Goal: Information Seeking & Learning: Learn about a topic

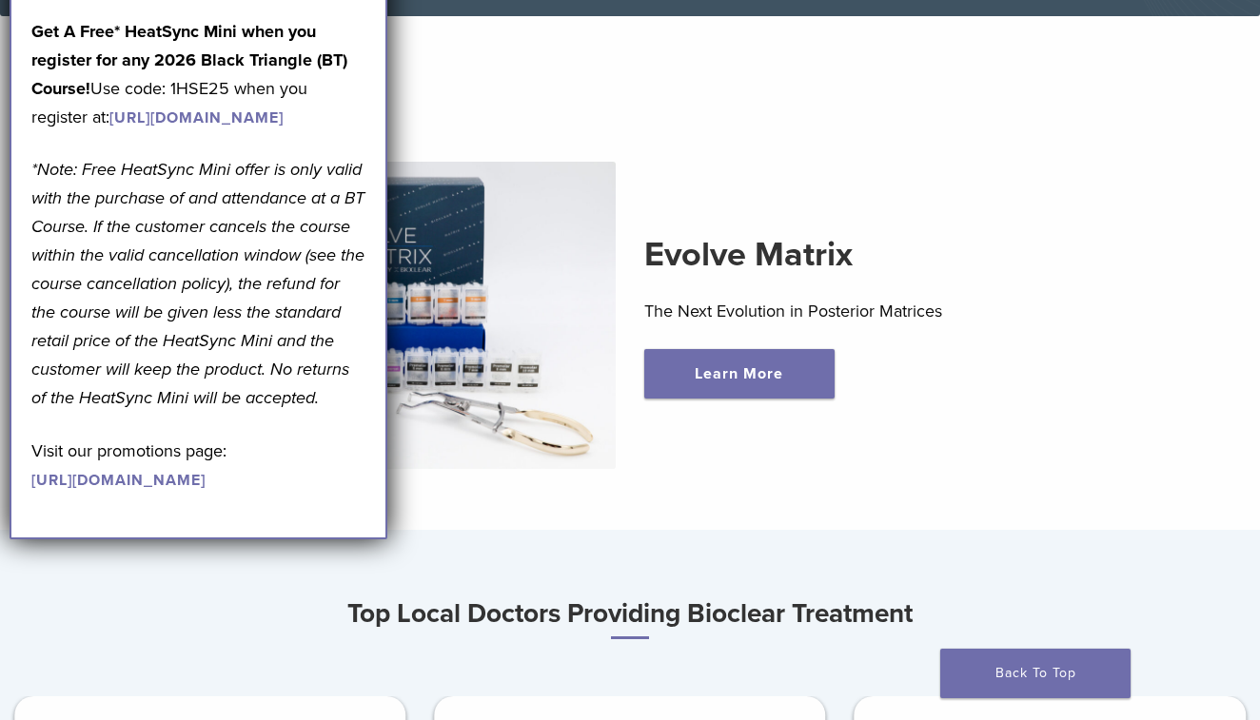
scroll to position [485, 0]
click at [488, 74] on section "Evolve Matrix The Next Evolution in Posterior Matrices Learn More" at bounding box center [630, 283] width 1288 height 489
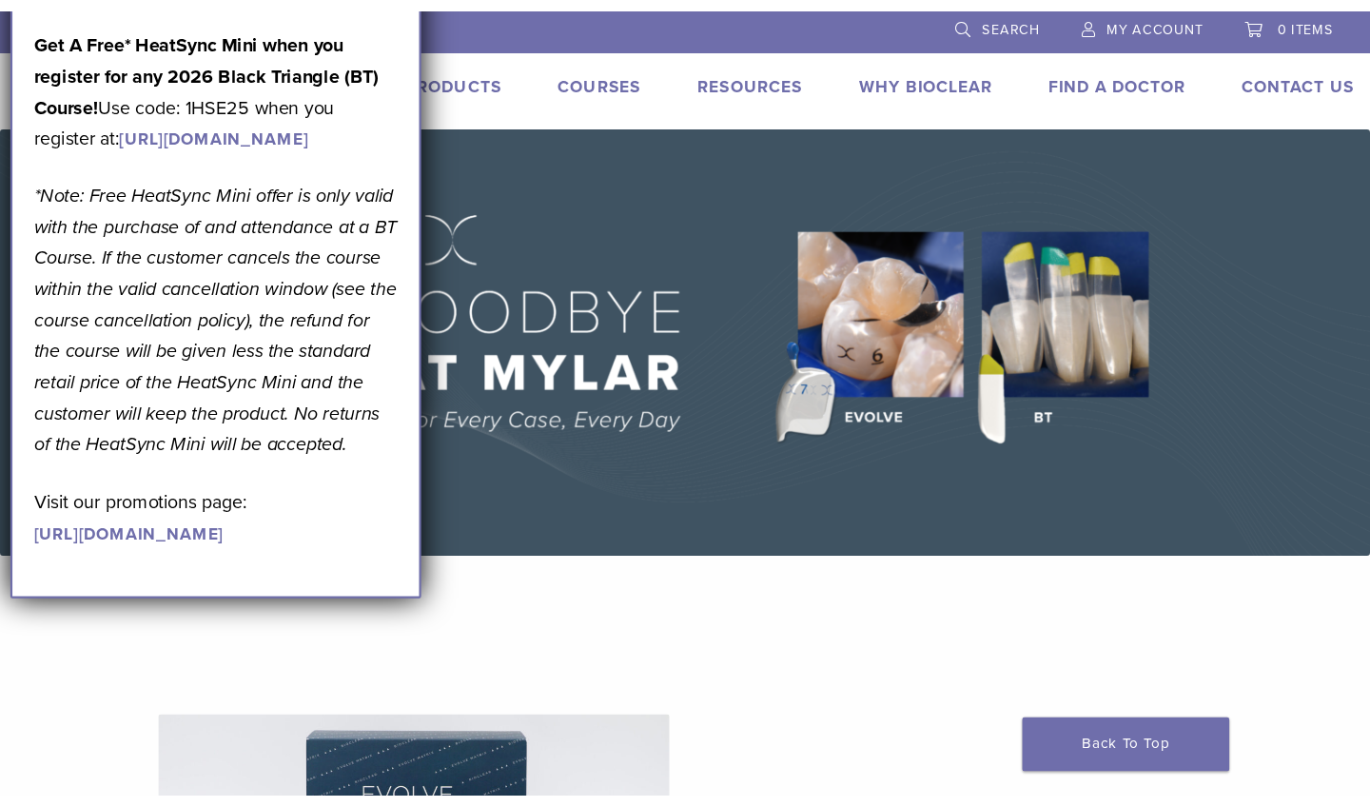
scroll to position [0, 0]
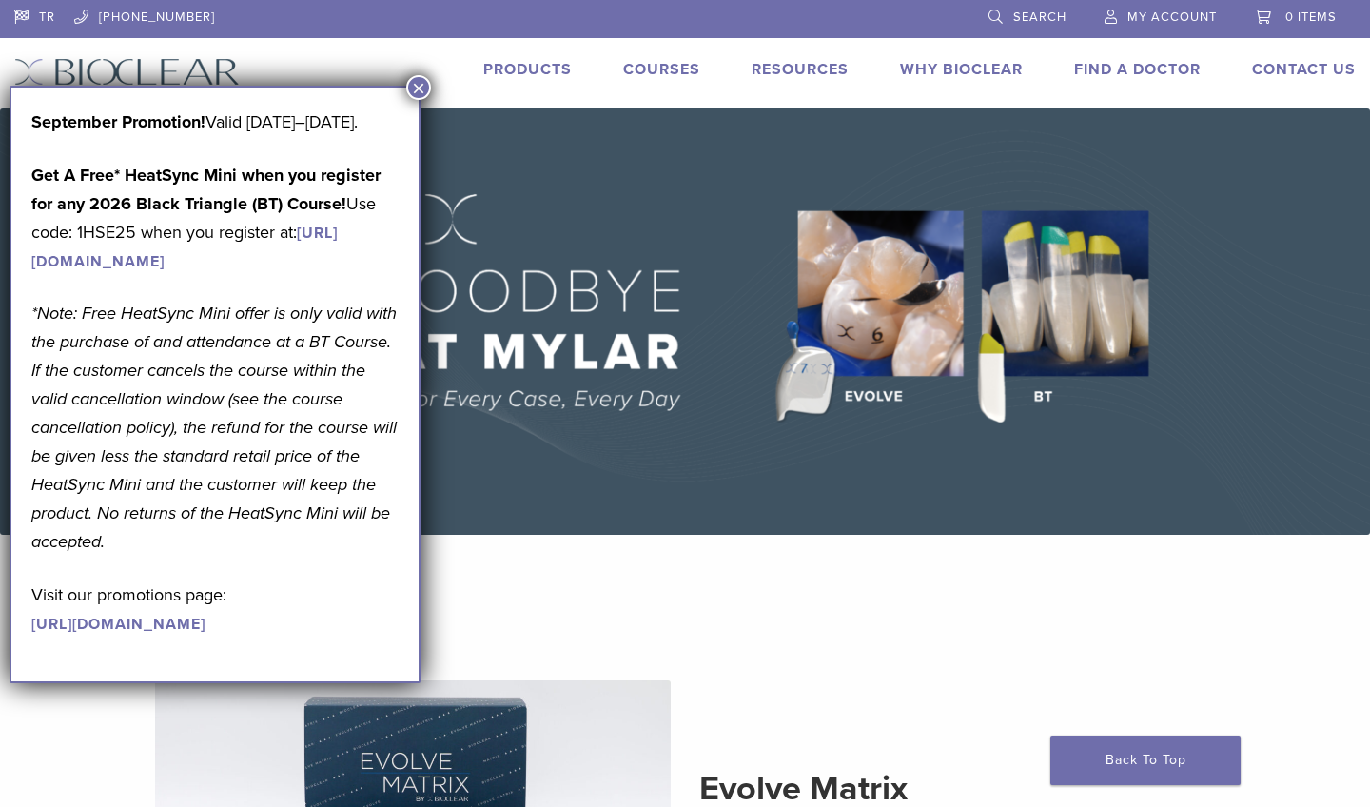
click at [421, 88] on button "×" at bounding box center [418, 87] width 25 height 25
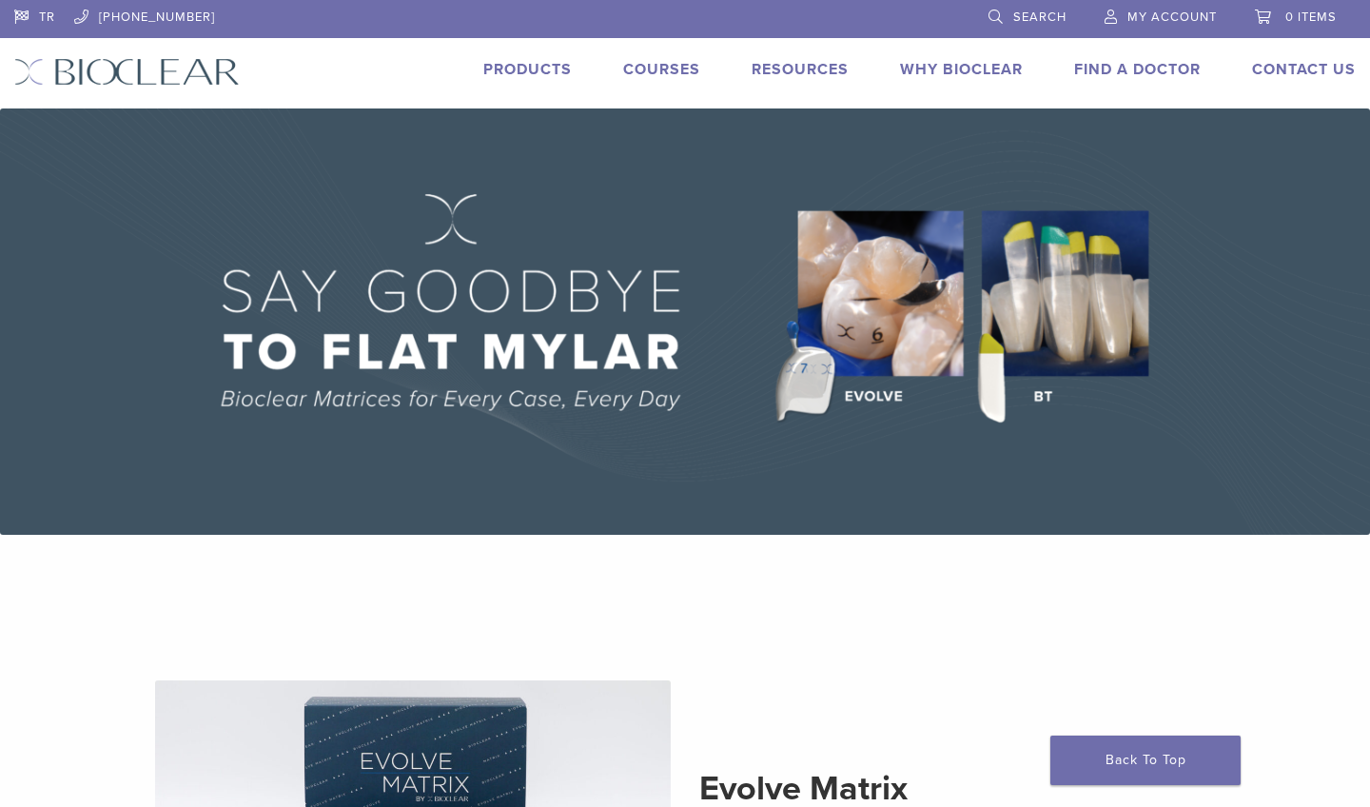
click at [548, 66] on link "Products" at bounding box center [527, 69] width 88 height 19
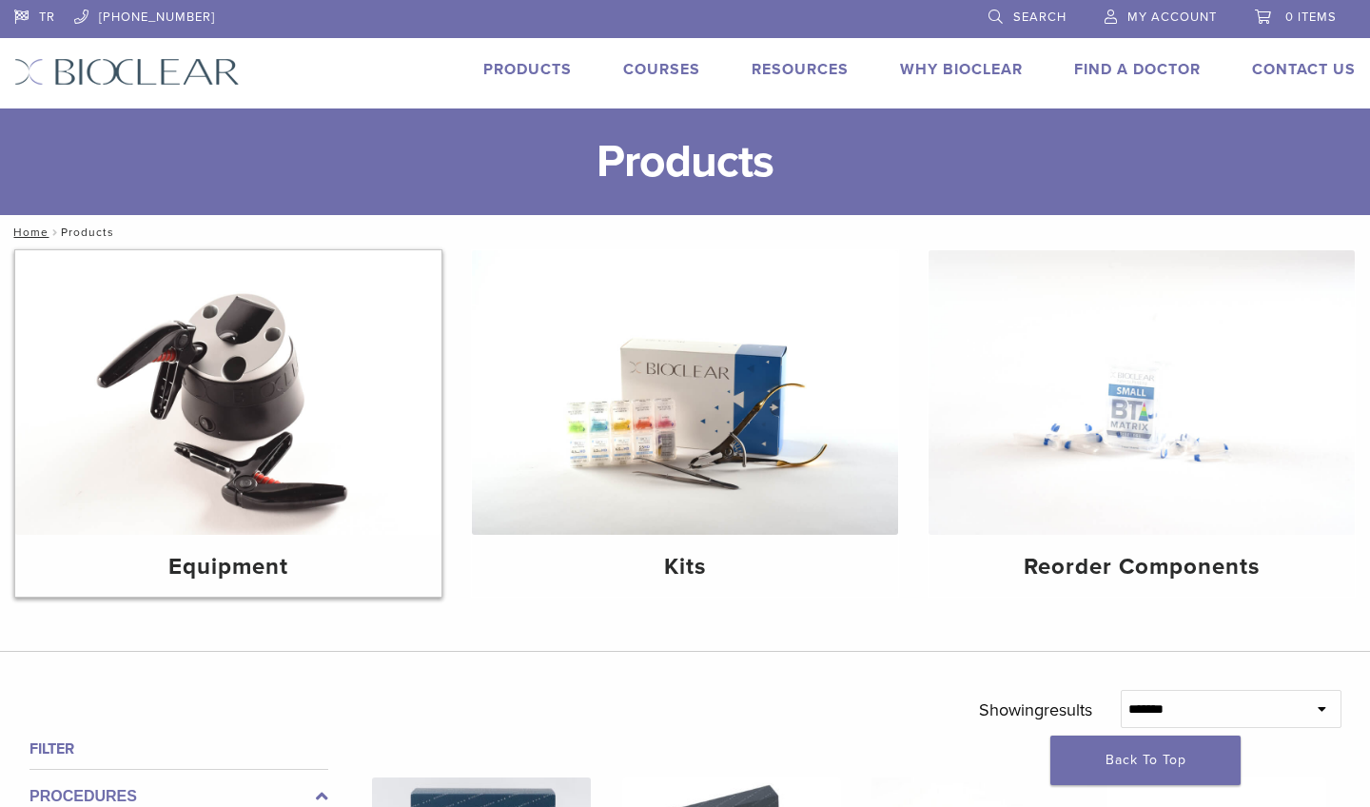
click at [244, 390] on img at bounding box center [228, 392] width 426 height 284
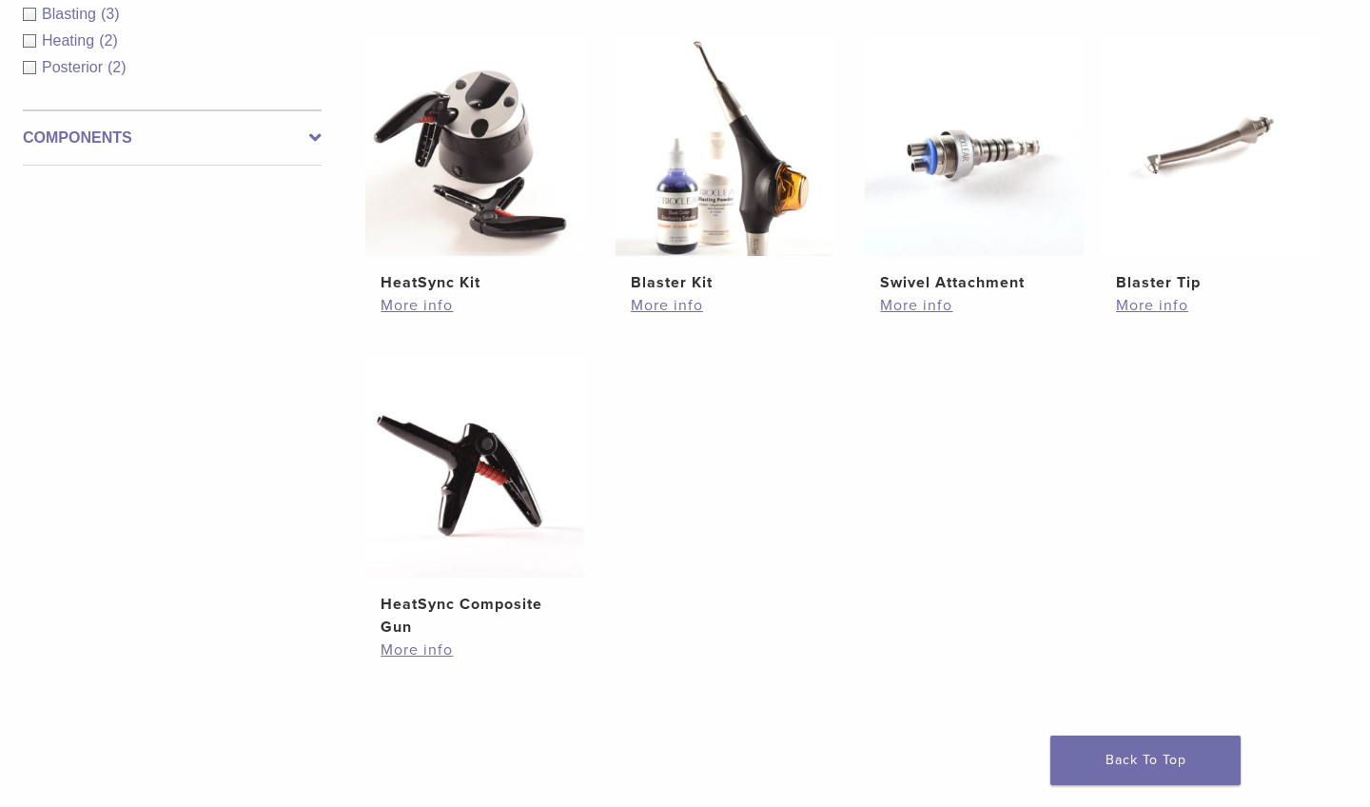
scroll to position [406, 8]
click at [448, 153] on img at bounding box center [473, 146] width 219 height 219
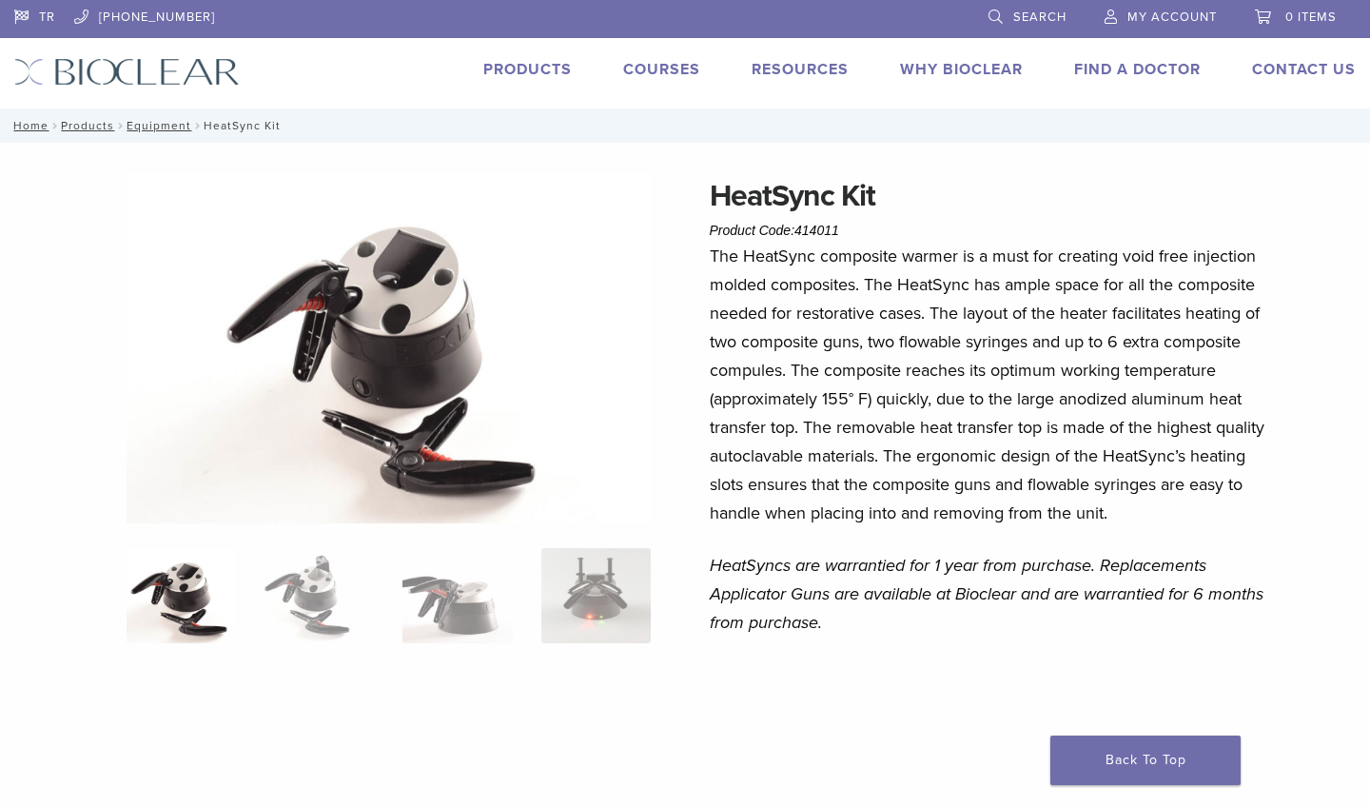
click at [419, 309] on img at bounding box center [389, 348] width 525 height 351
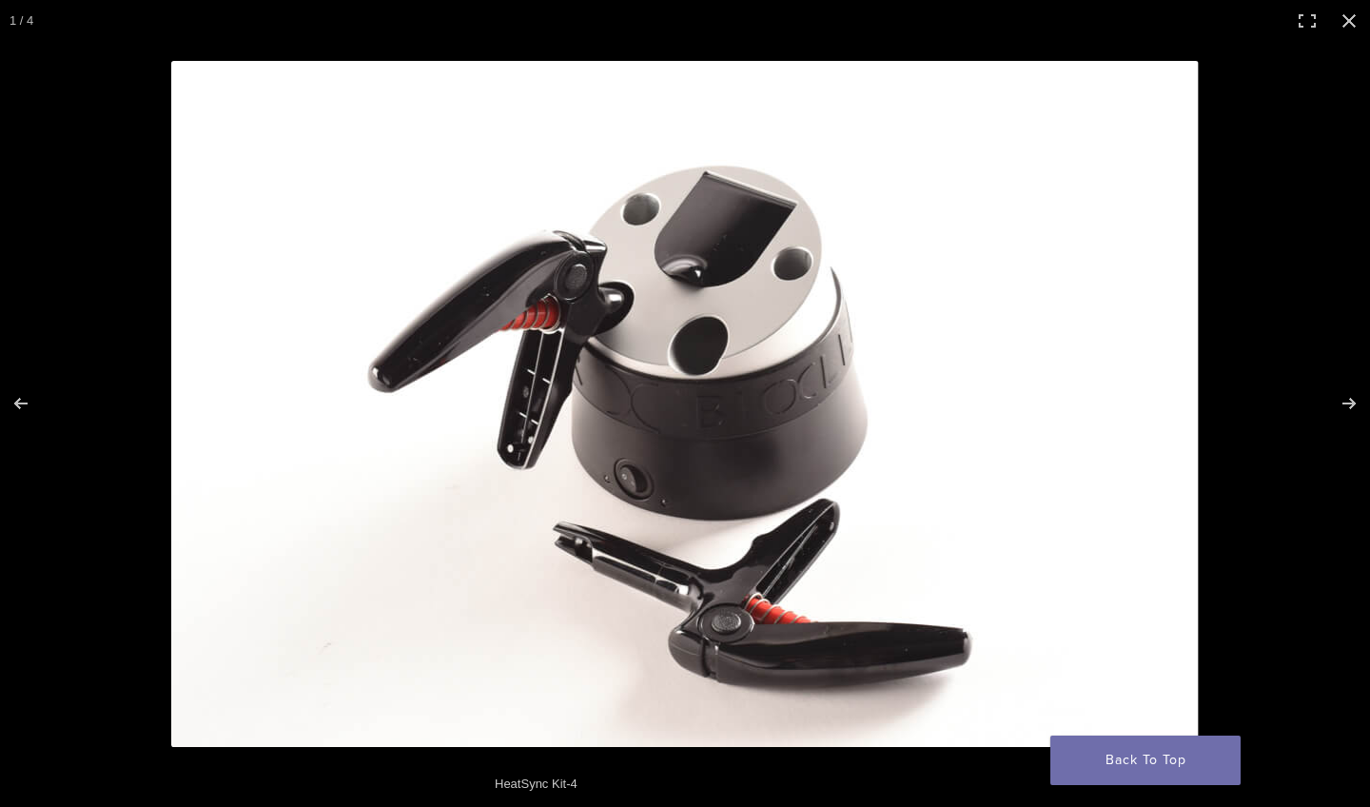
click at [600, 347] on img at bounding box center [684, 404] width 1027 height 686
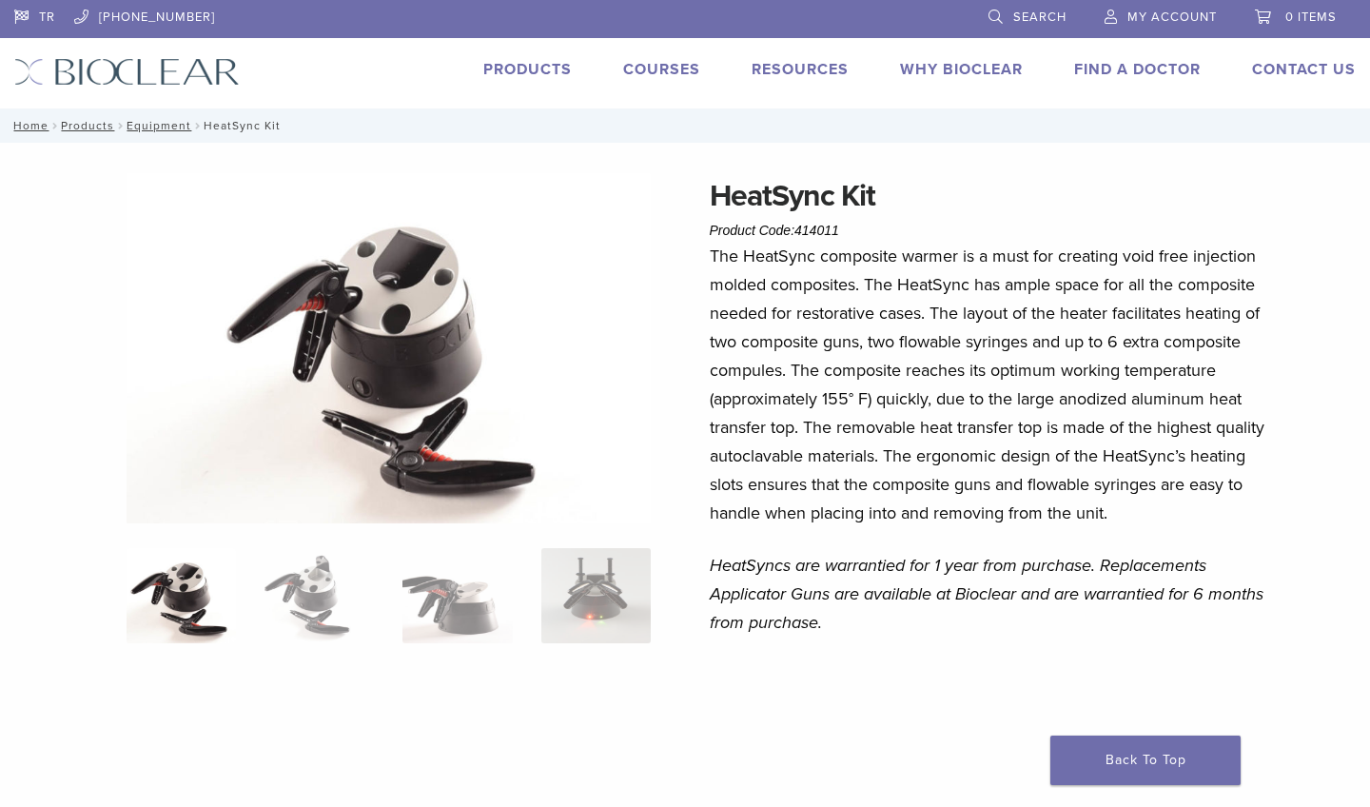
click at [464, 313] on img at bounding box center [389, 348] width 525 height 351
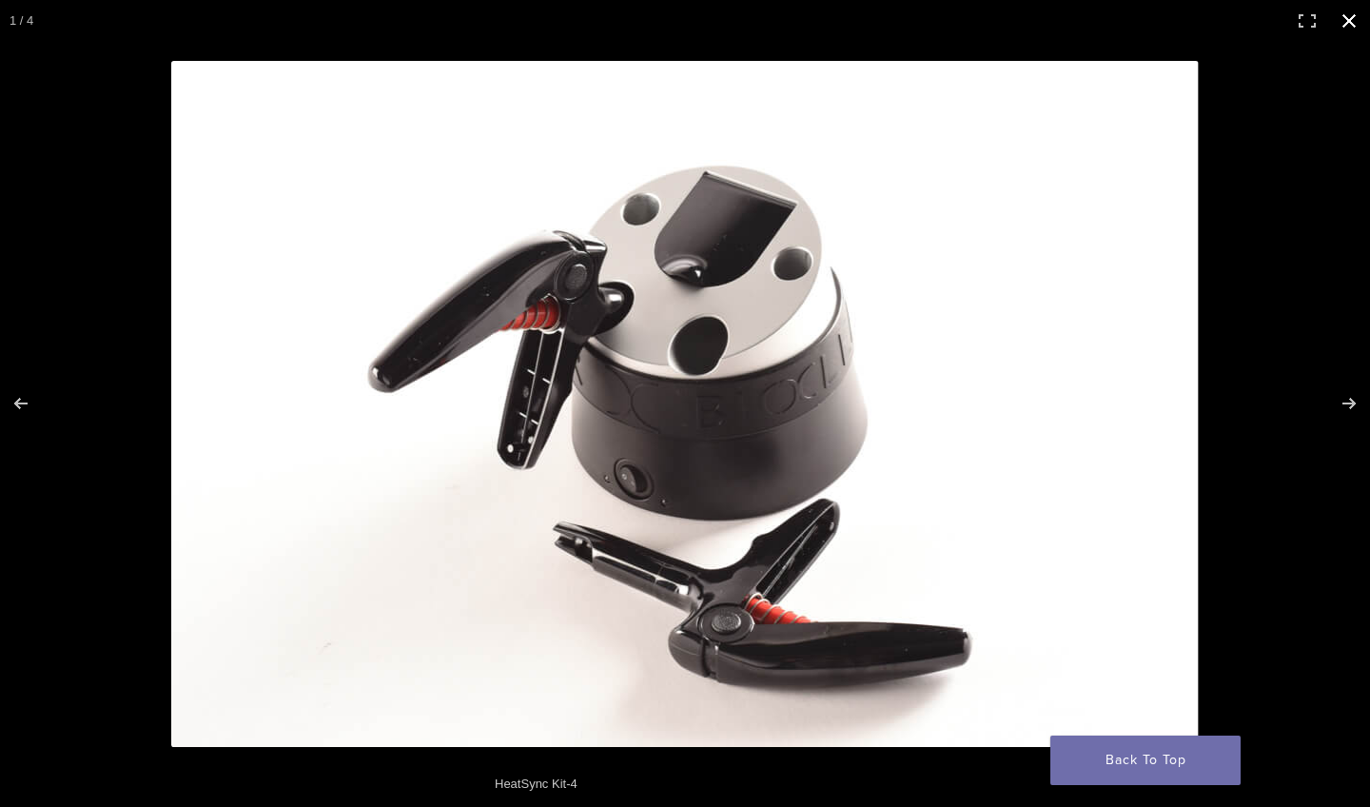
click at [1347, 16] on button "Close (Esc)" at bounding box center [1349, 21] width 42 height 42
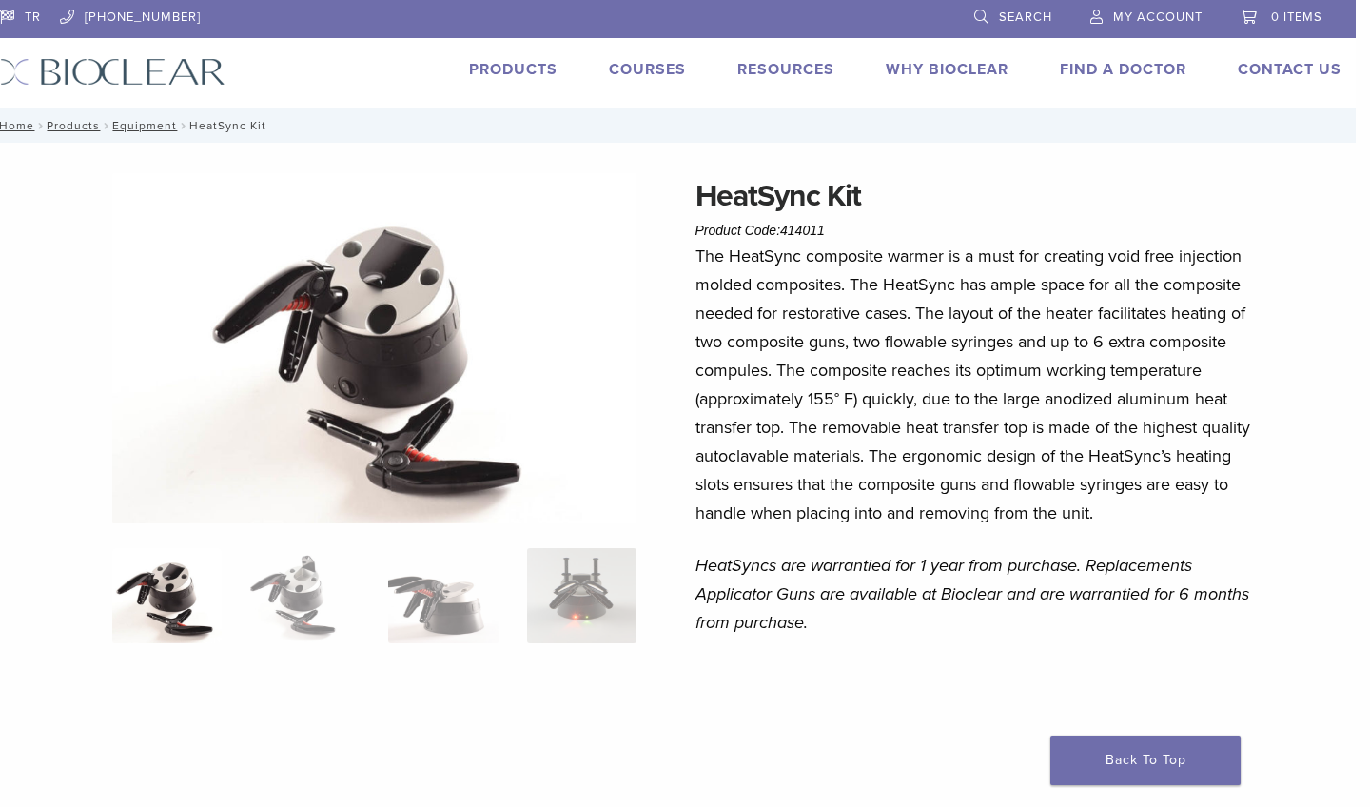
scroll to position [0, 14]
click at [173, 125] on link "Equipment" at bounding box center [144, 125] width 65 height 13
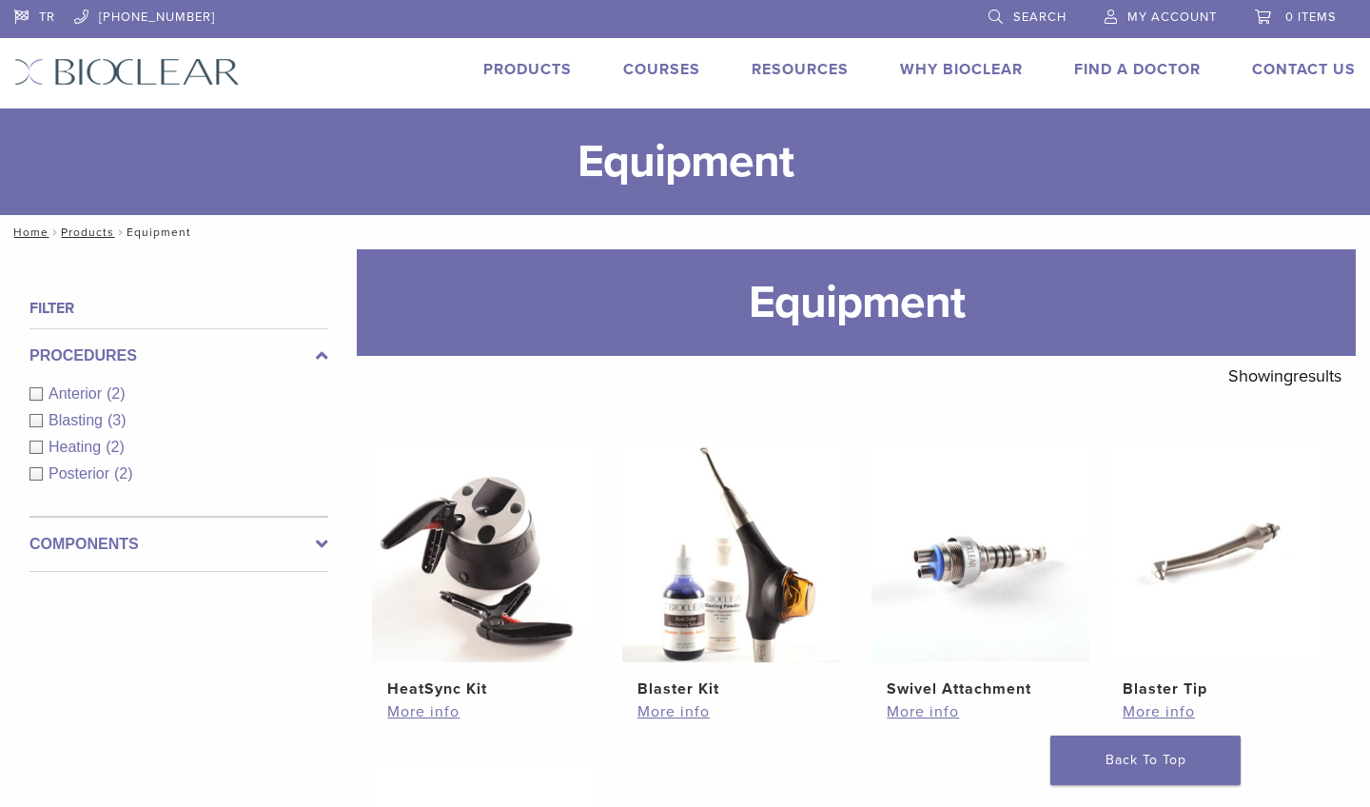
click at [70, 387] on span "Anterior" at bounding box center [78, 393] width 58 height 16
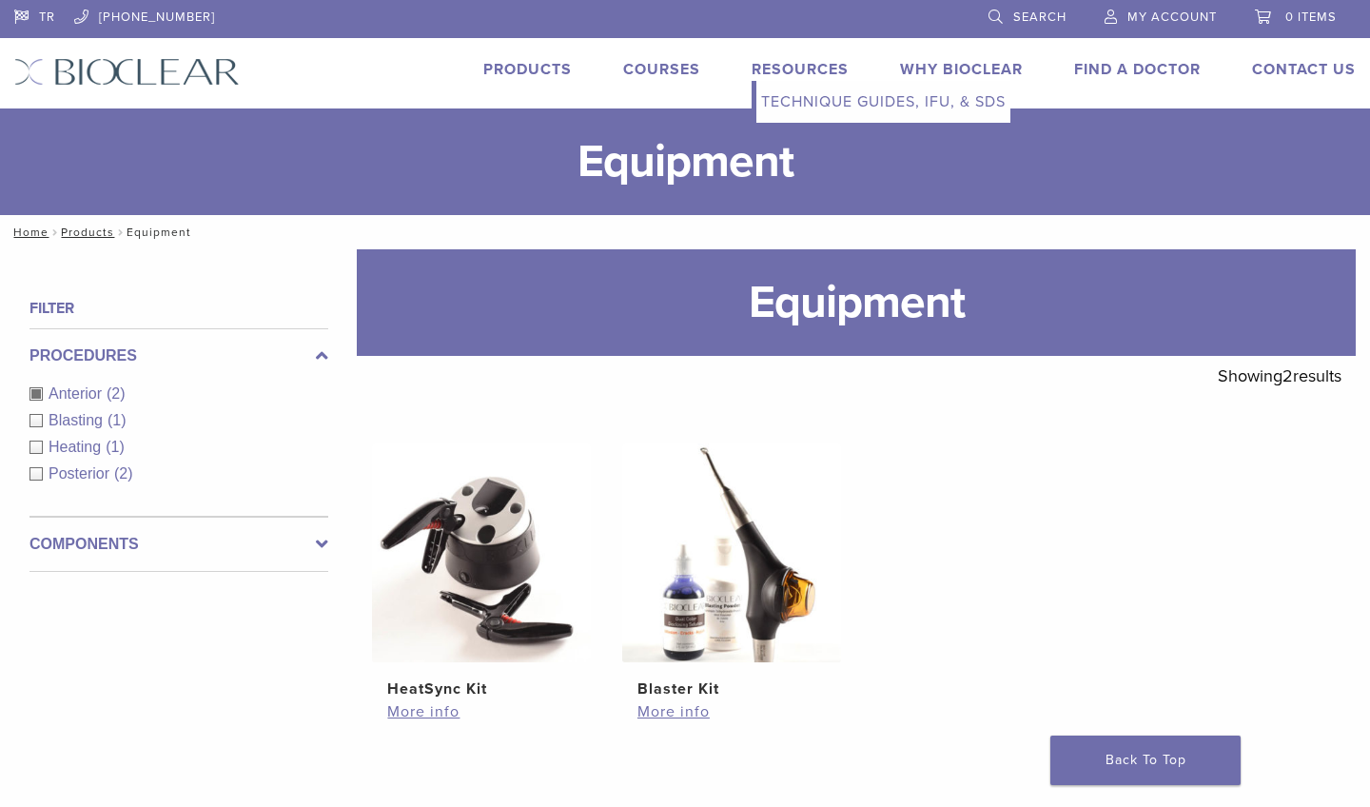
click at [764, 63] on link "Resources" at bounding box center [800, 69] width 97 height 19
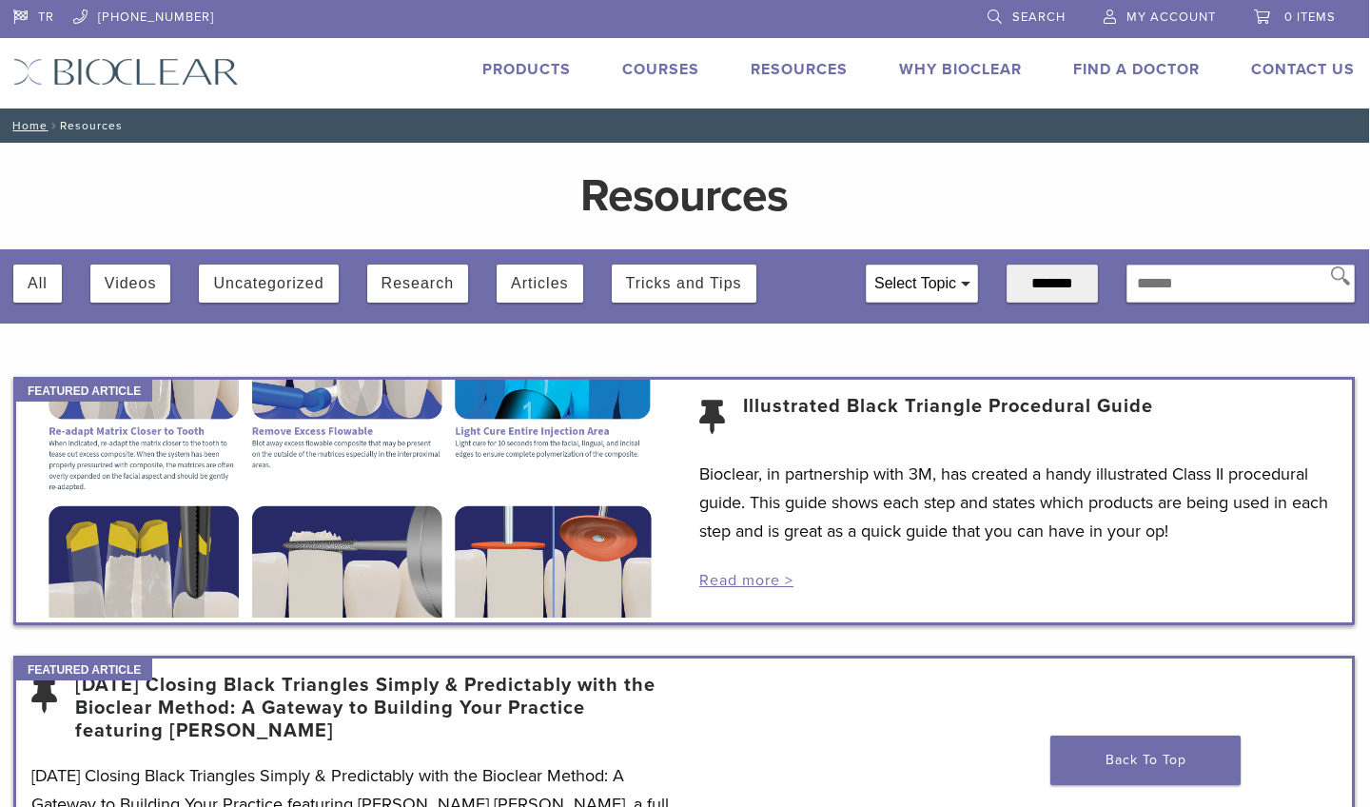
scroll to position [0, 1]
click at [535, 65] on link "Products" at bounding box center [526, 69] width 88 height 19
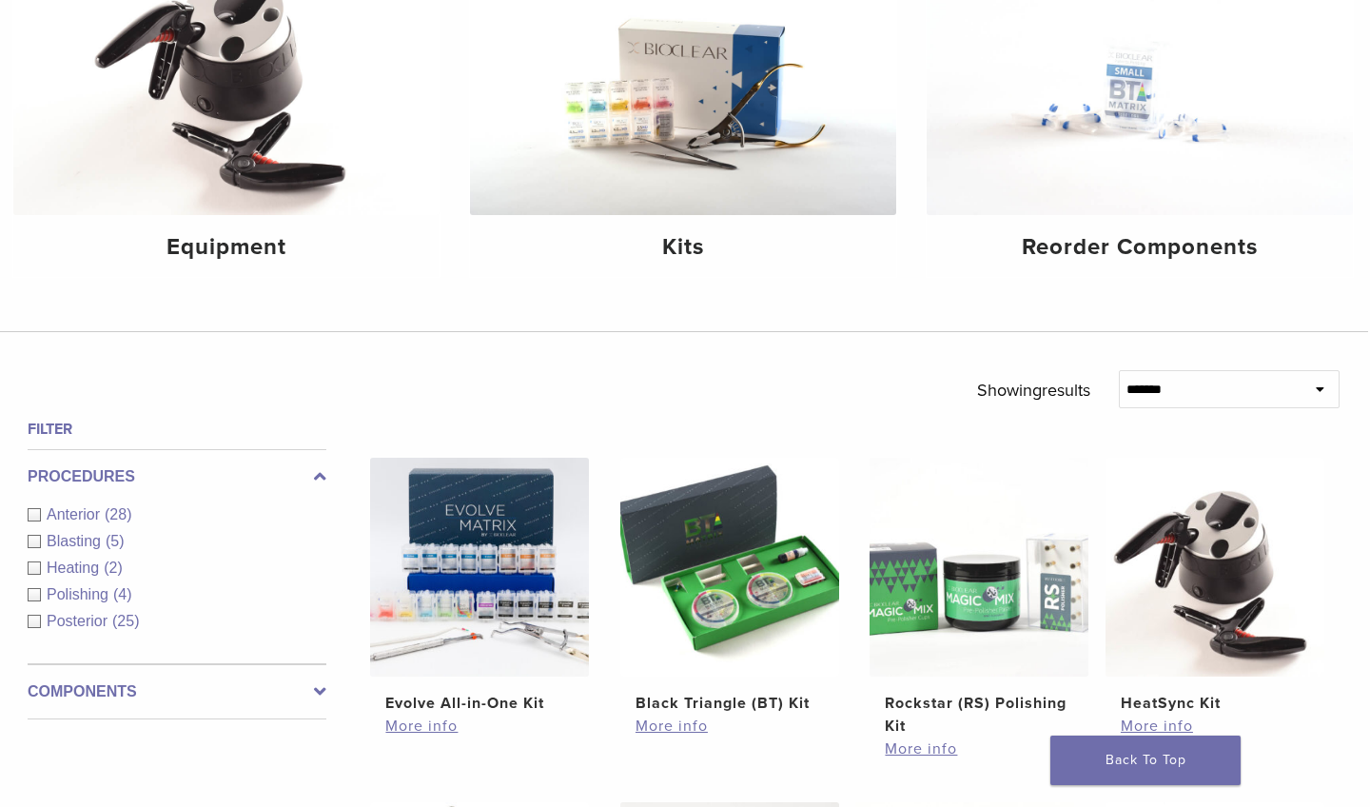
scroll to position [302, 2]
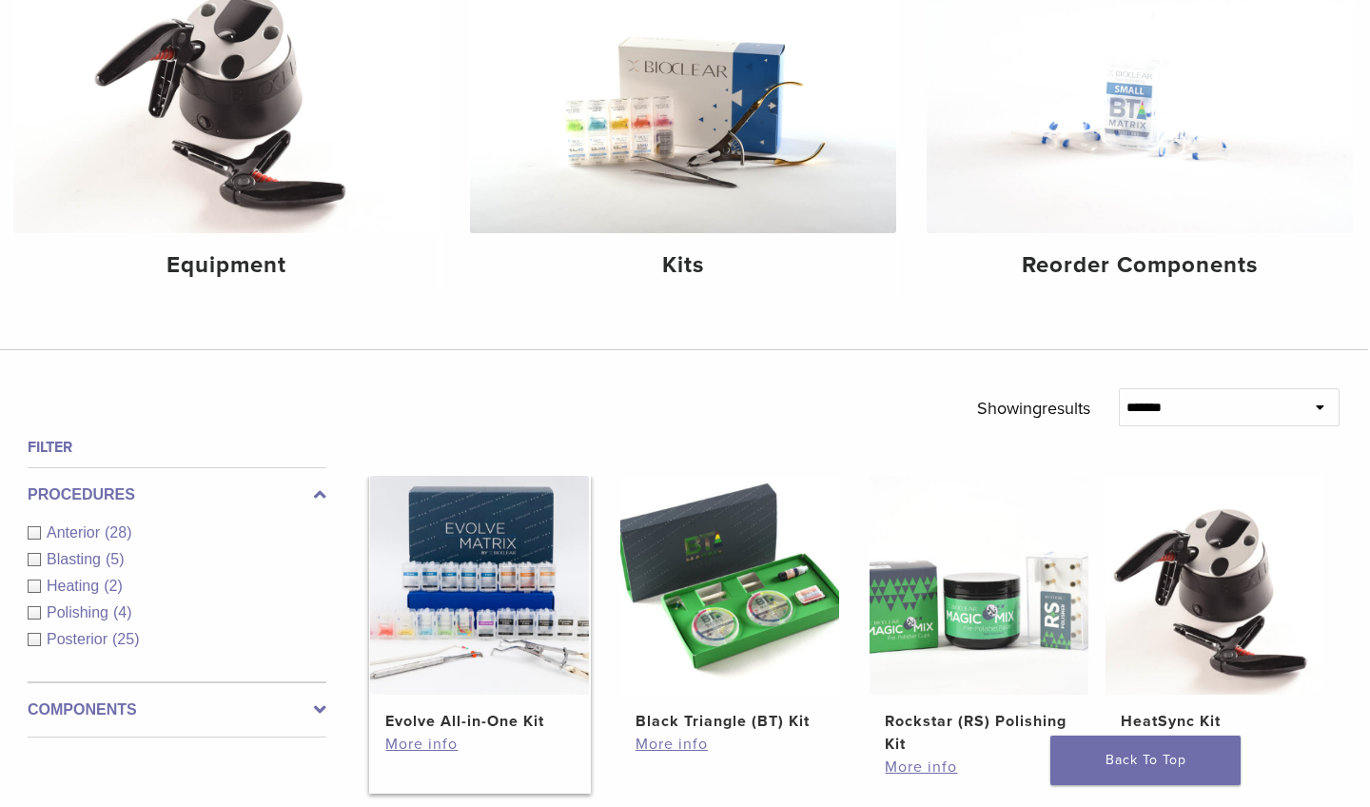
click at [522, 486] on img at bounding box center [479, 585] width 219 height 219
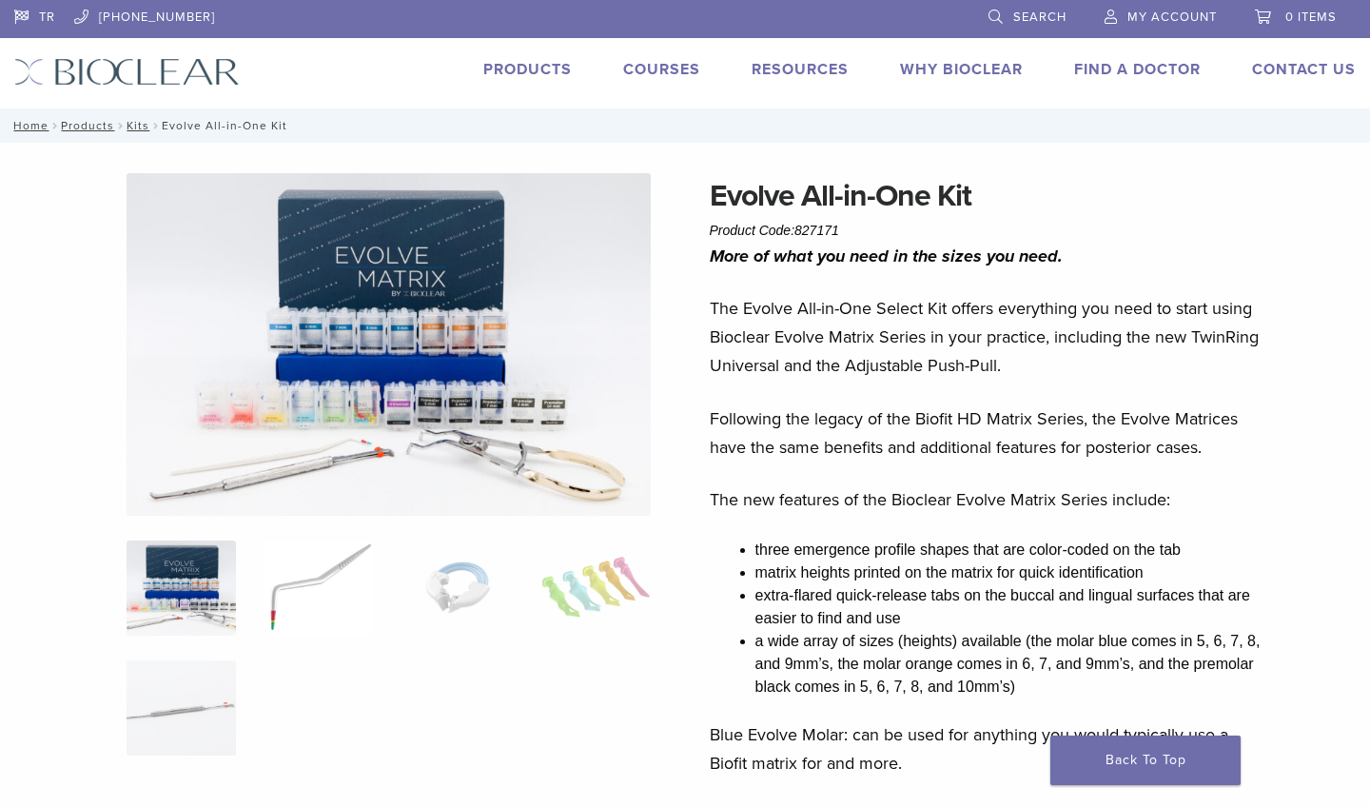
click at [342, 570] on img at bounding box center [318, 587] width 109 height 95
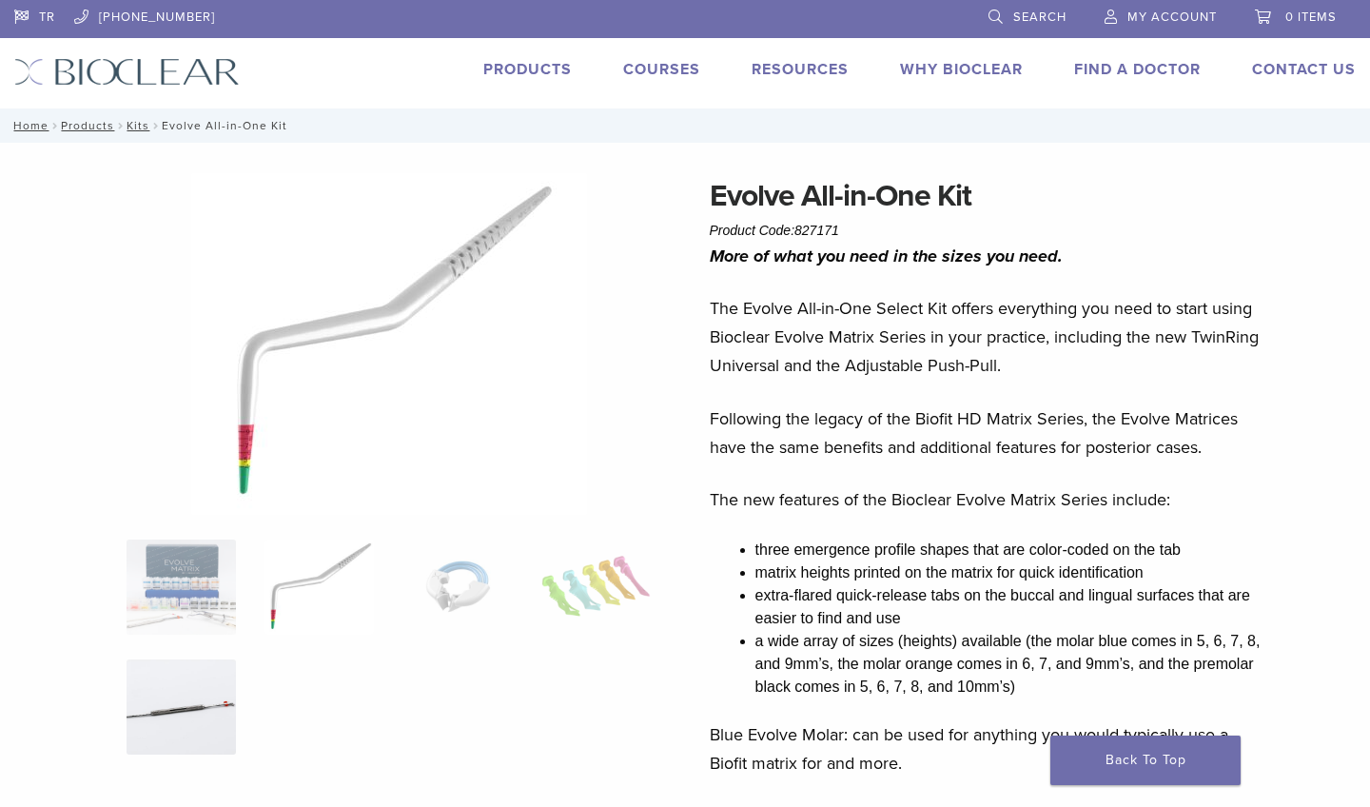
click at [205, 721] on img at bounding box center [181, 706] width 109 height 95
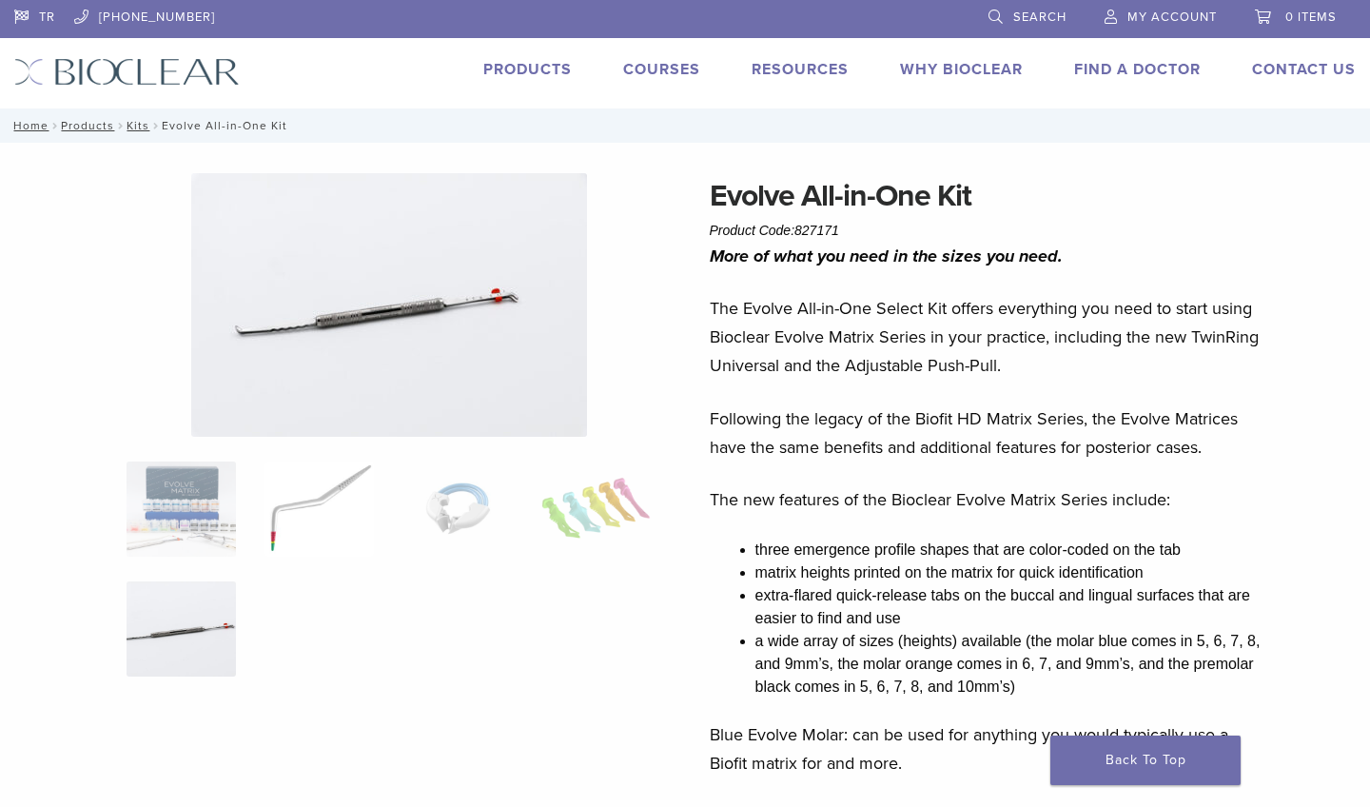
click at [325, 488] on img at bounding box center [318, 508] width 109 height 95
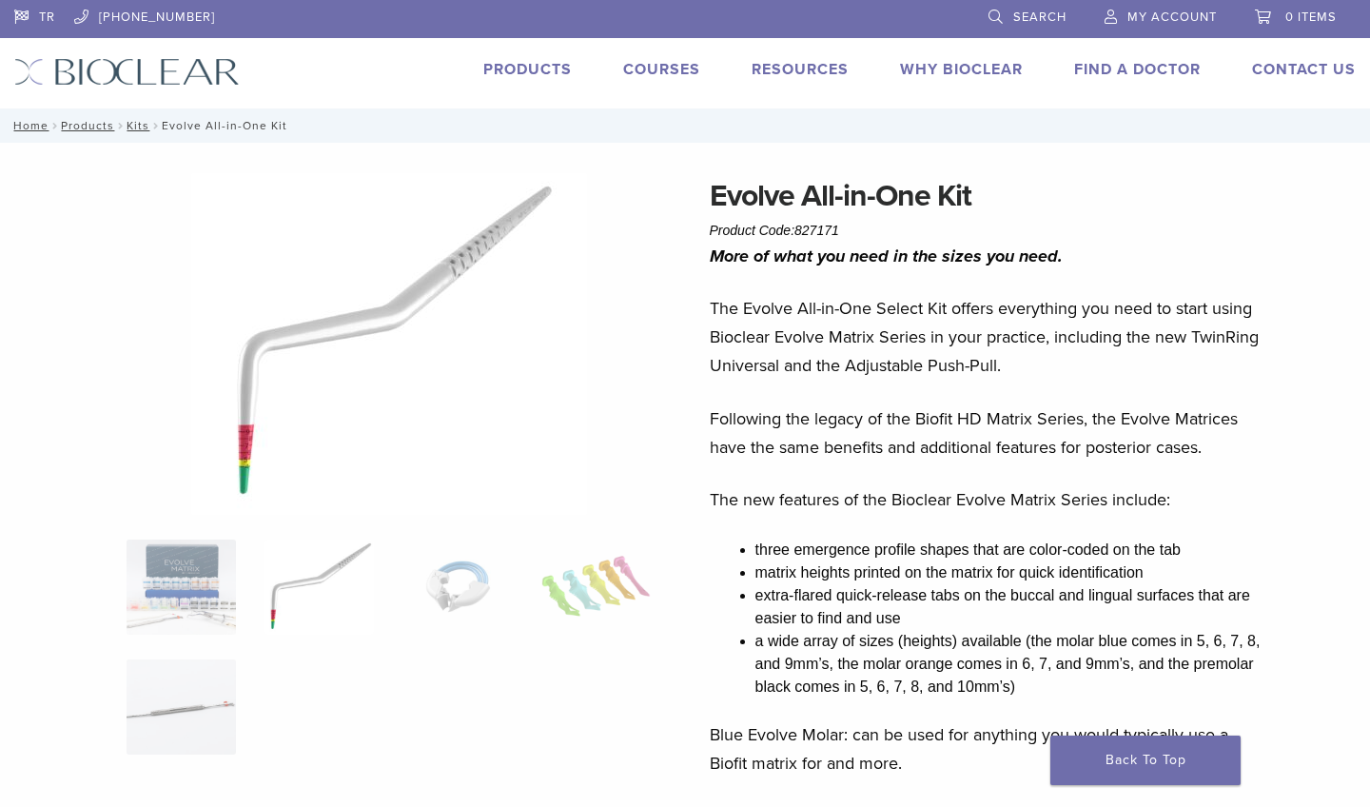
scroll to position [1064, 0]
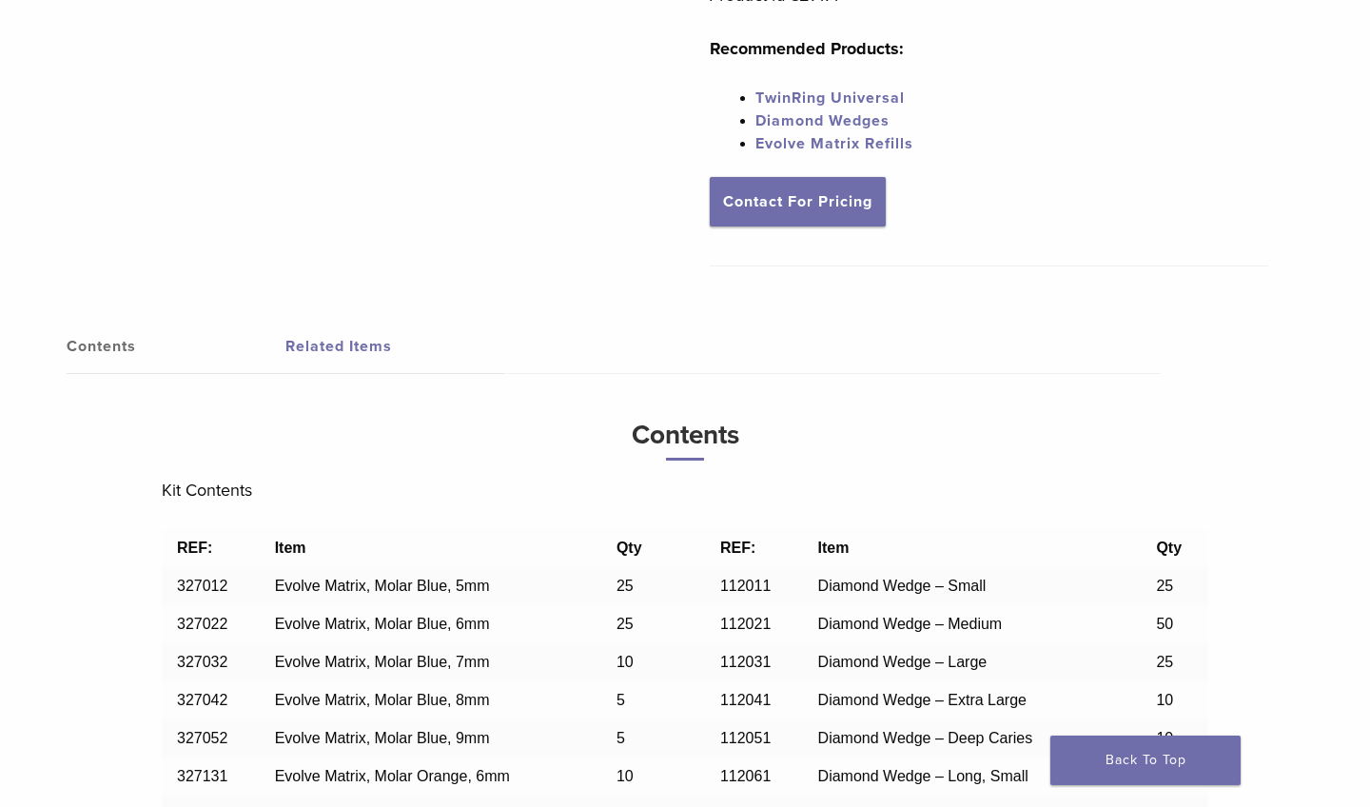
click at [852, 147] on link "Evolve Matrix Refills" at bounding box center [834, 143] width 158 height 19
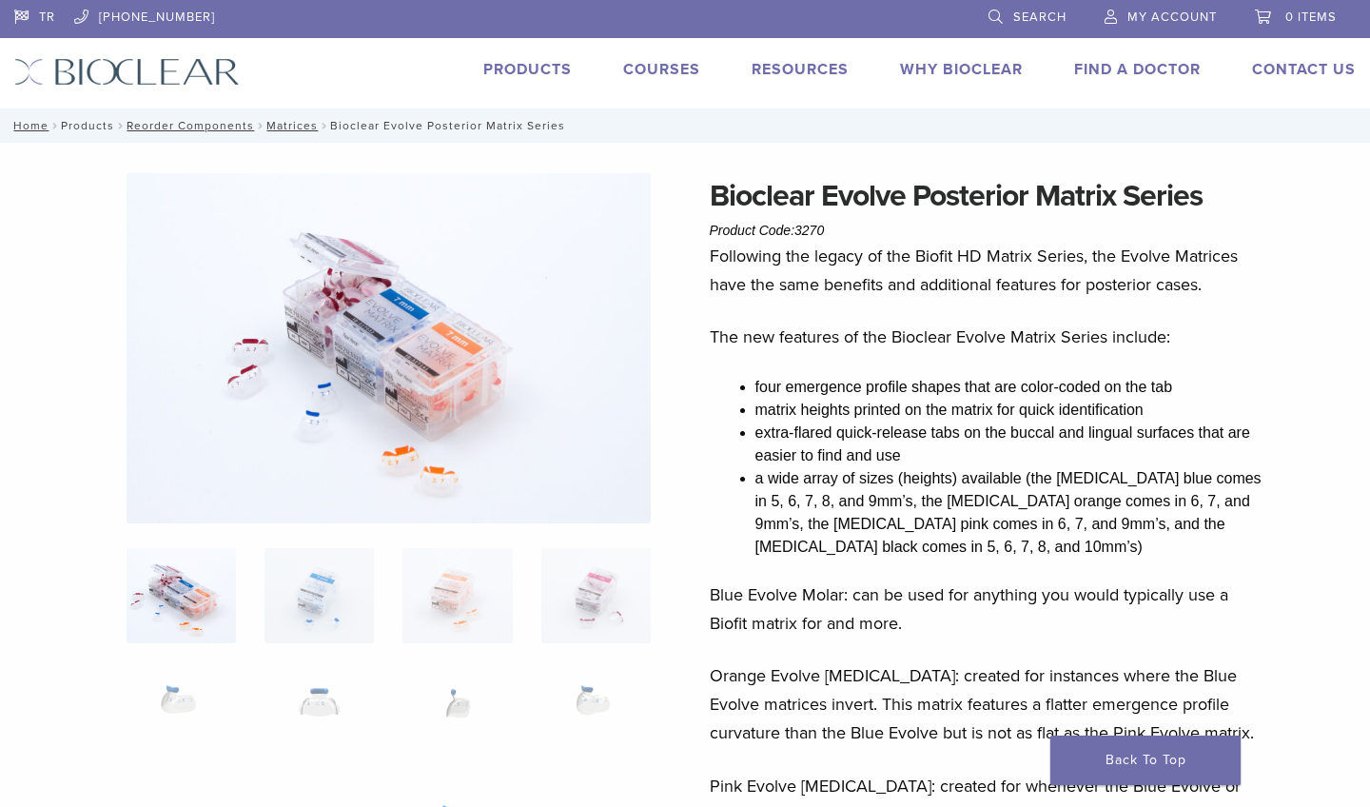
click at [108, 119] on link "Products" at bounding box center [87, 125] width 53 height 13
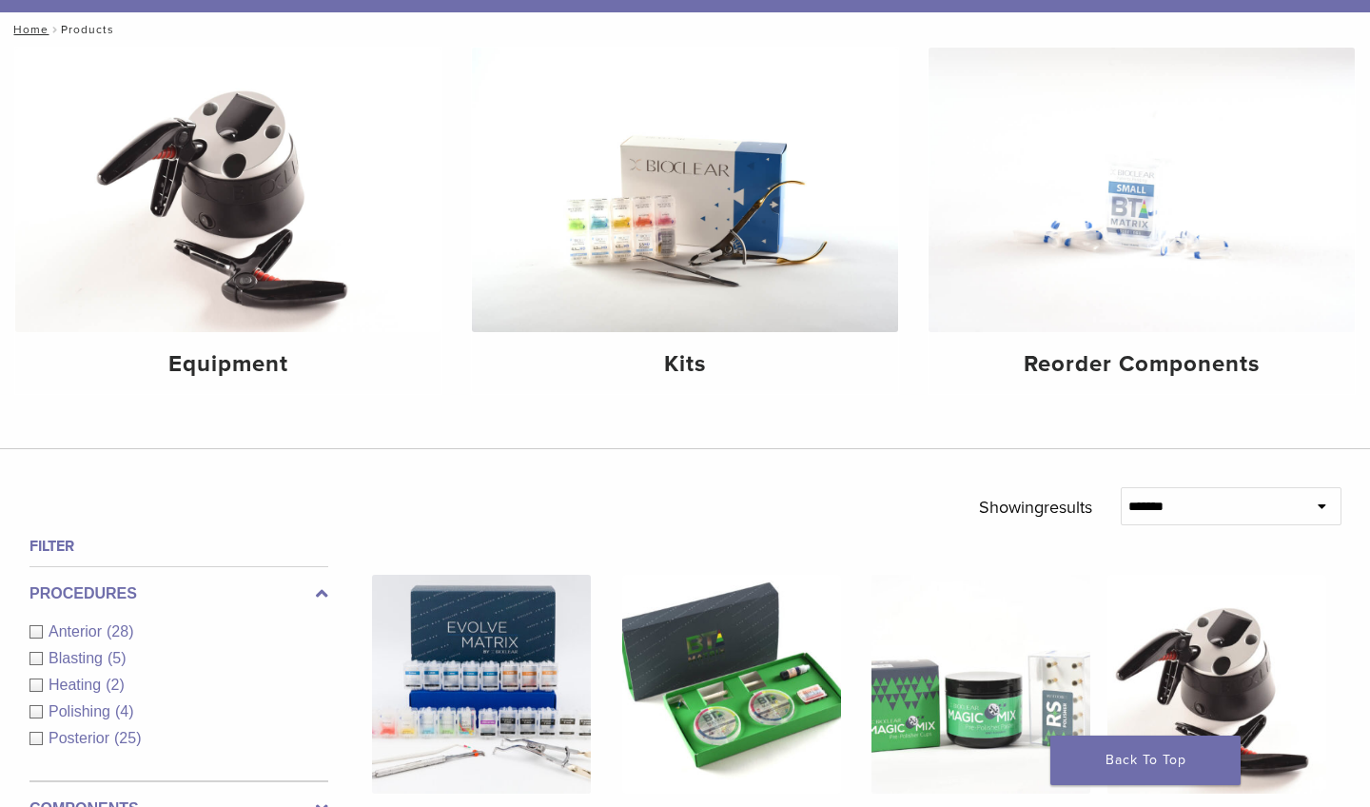
scroll to position [204, 0]
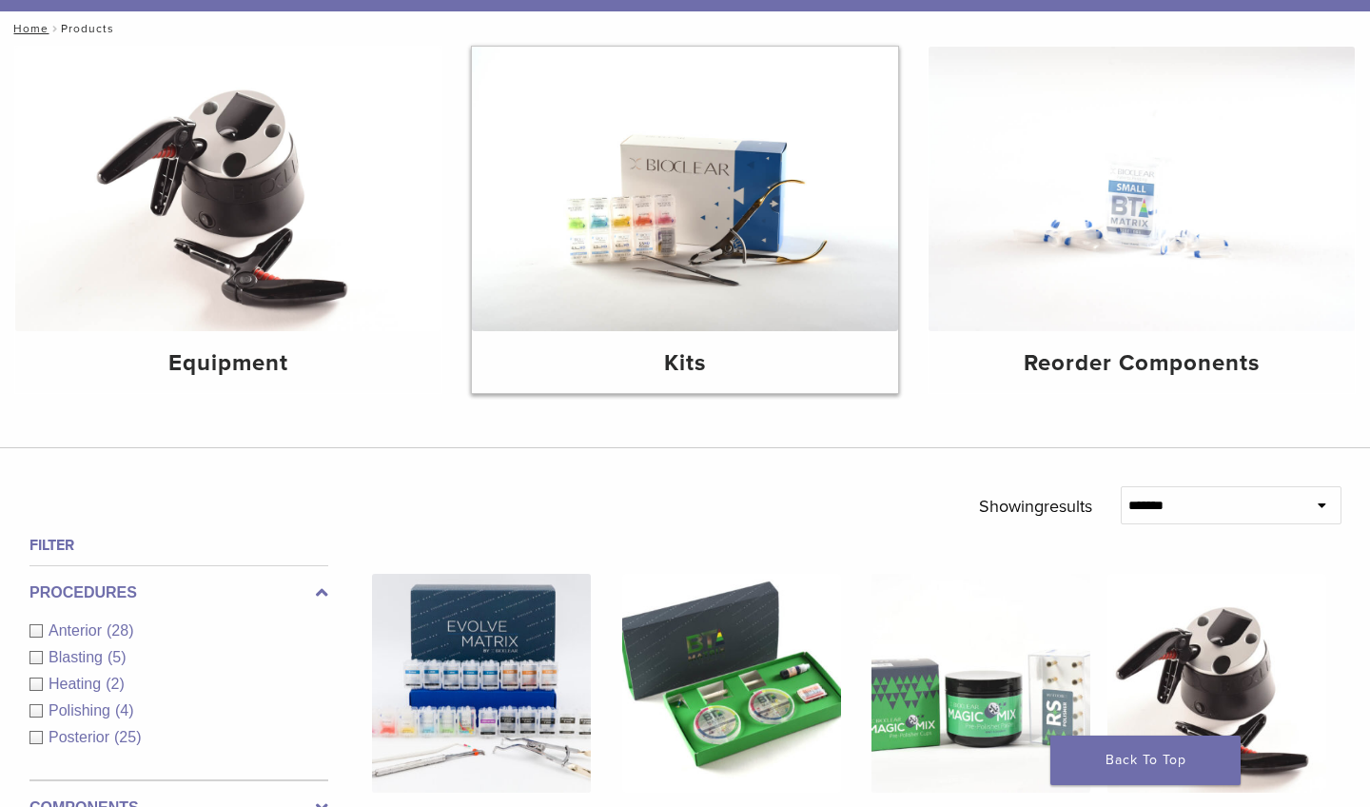
click at [680, 231] on img at bounding box center [685, 189] width 426 height 284
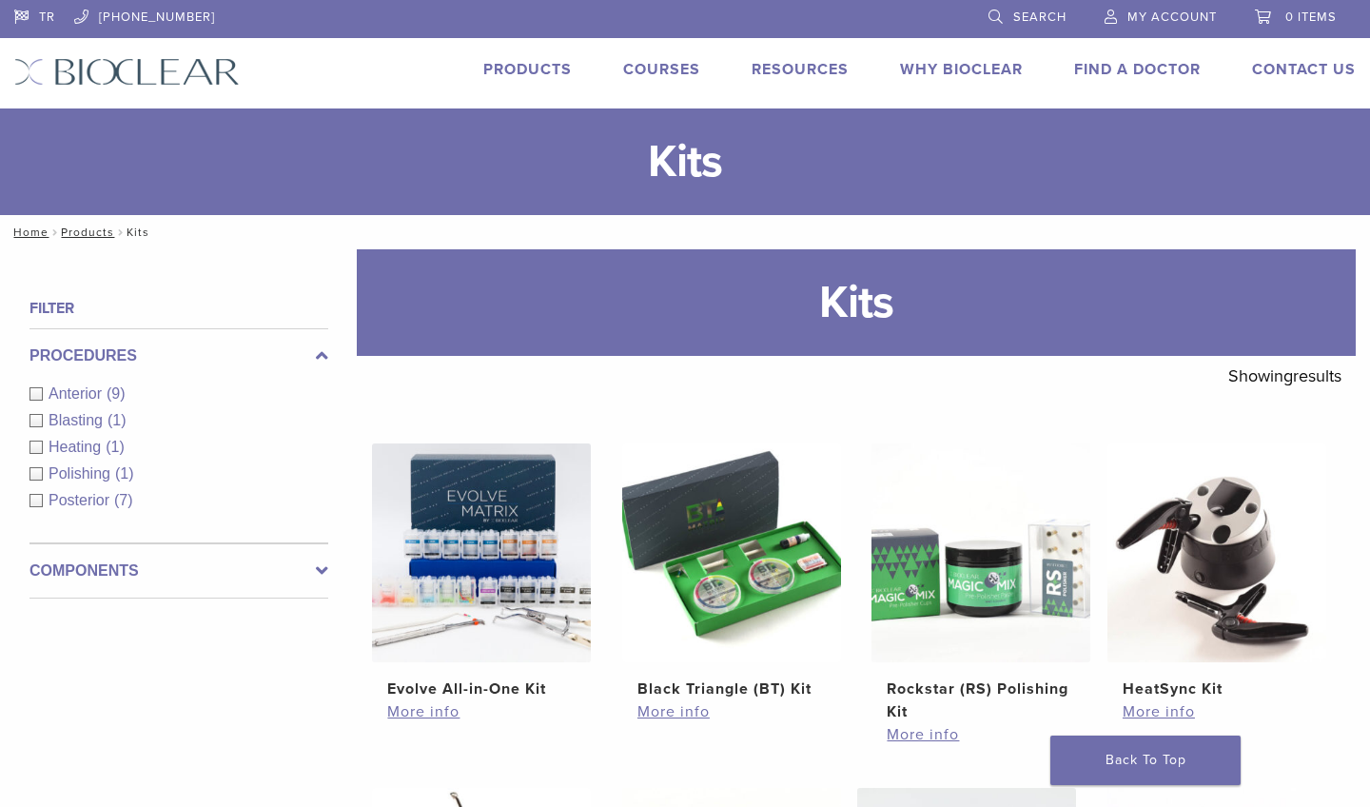
click at [90, 395] on span "Anterior" at bounding box center [78, 393] width 58 height 16
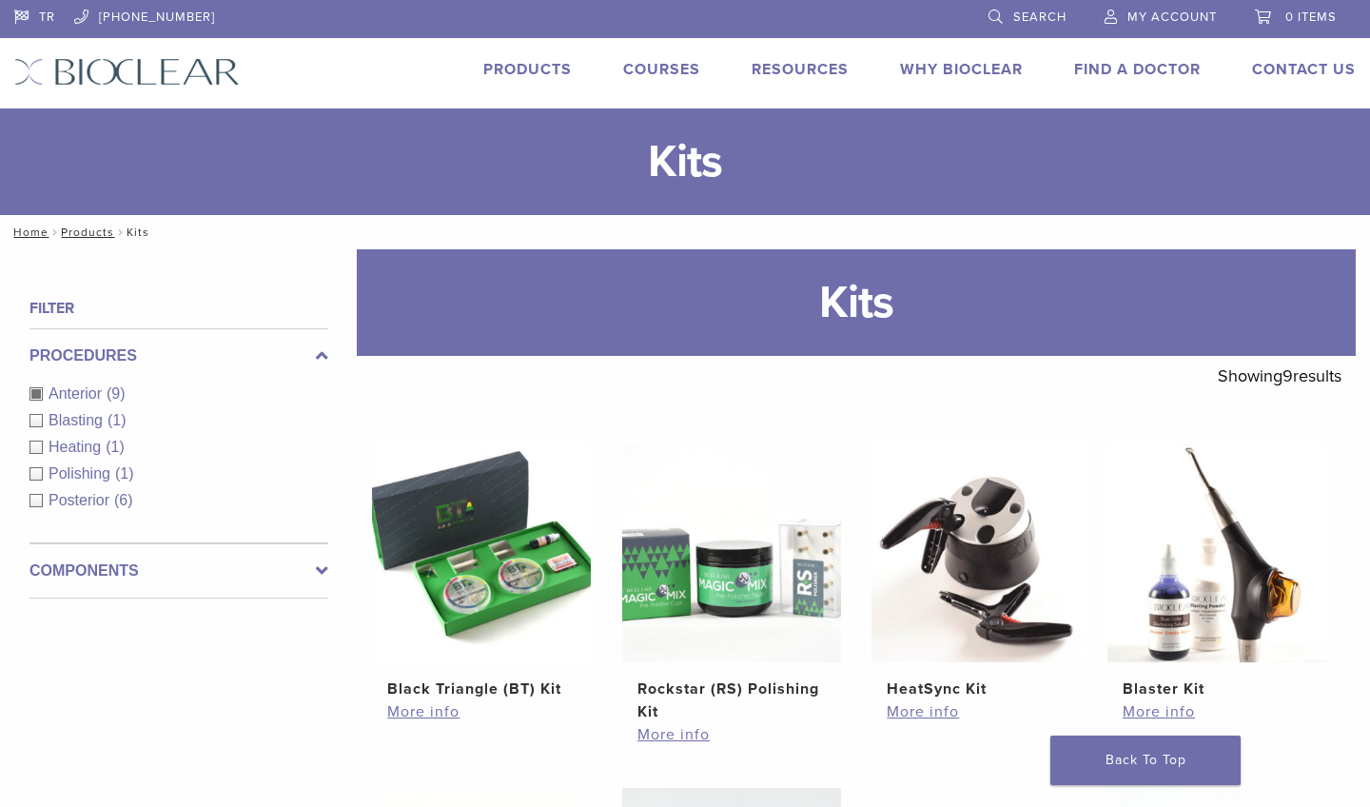
click at [85, 386] on span "Anterior" at bounding box center [78, 393] width 58 height 16
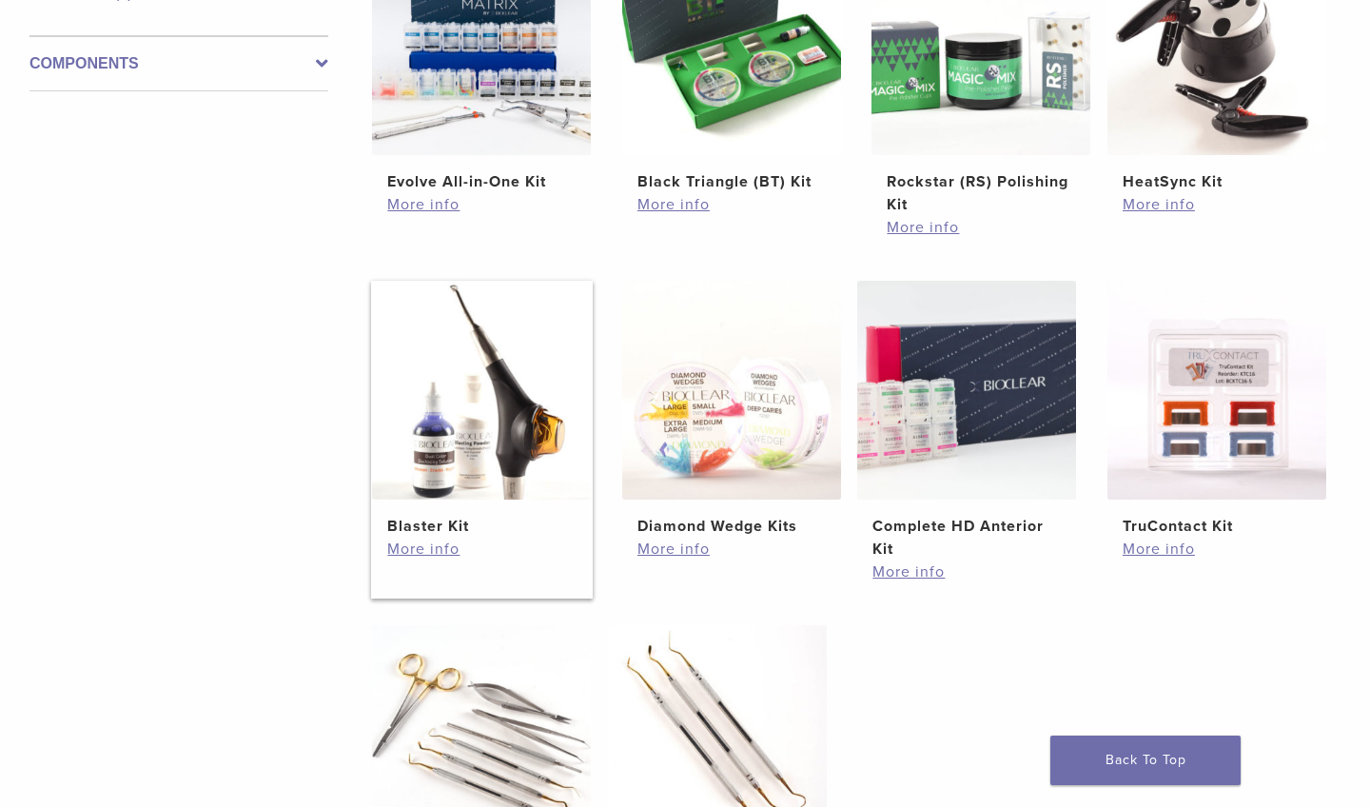
scroll to position [401, 0]
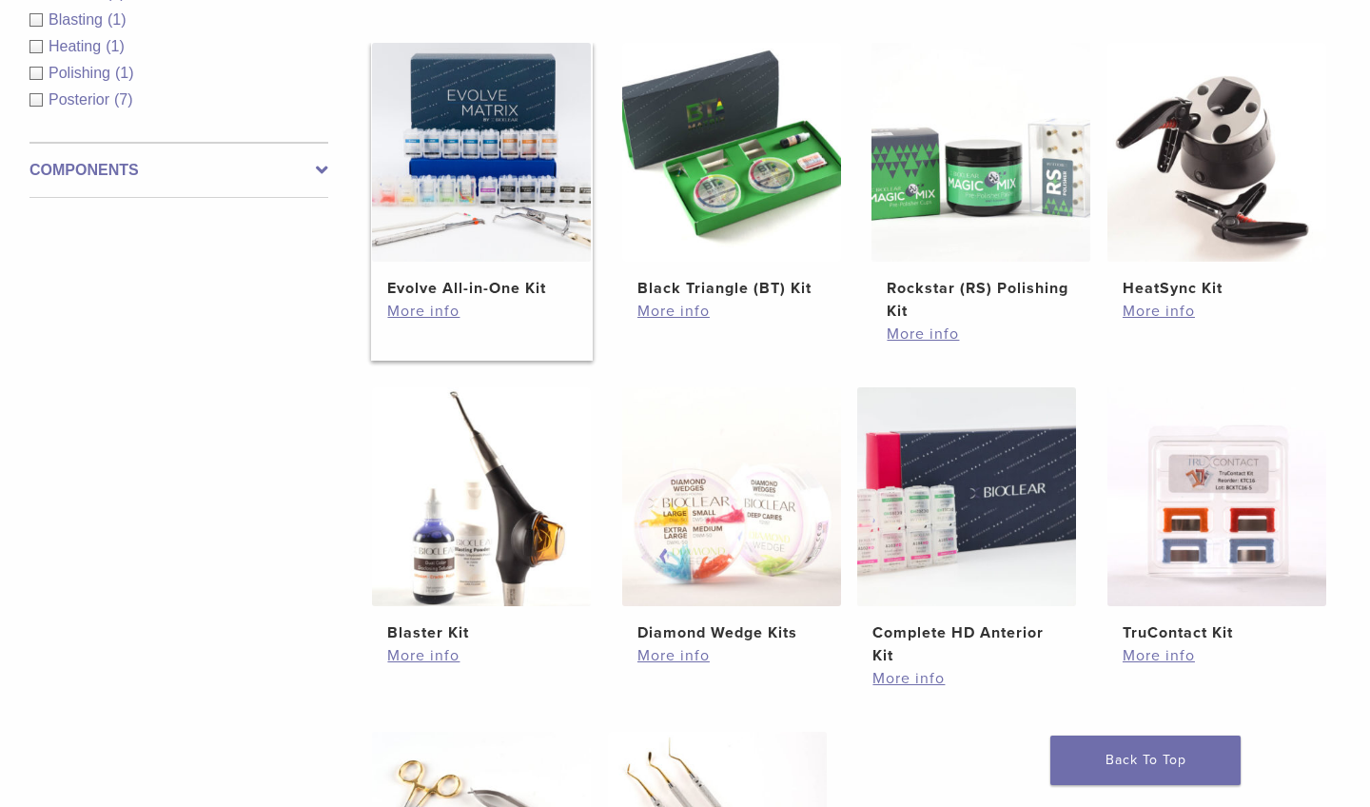
click at [500, 187] on img at bounding box center [481, 152] width 219 height 219
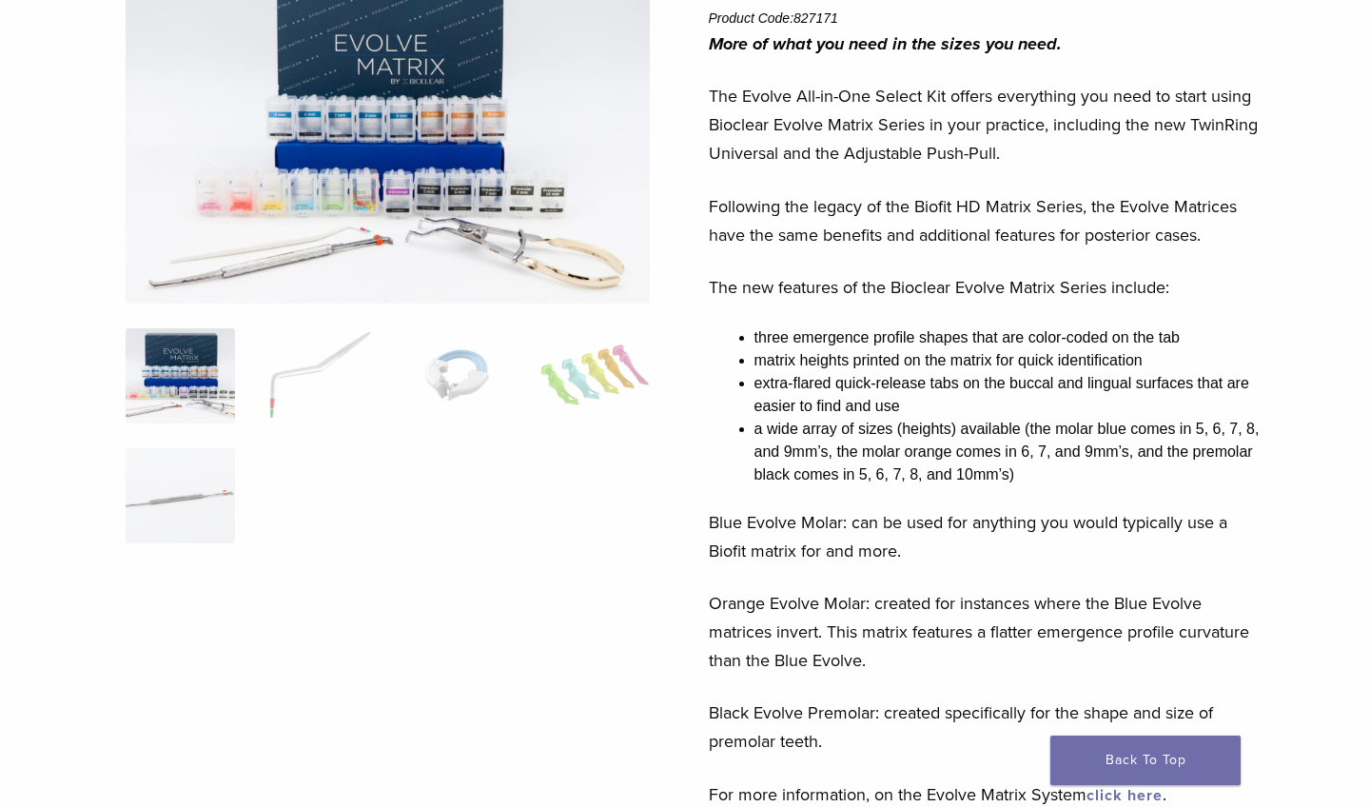
scroll to position [7, 1]
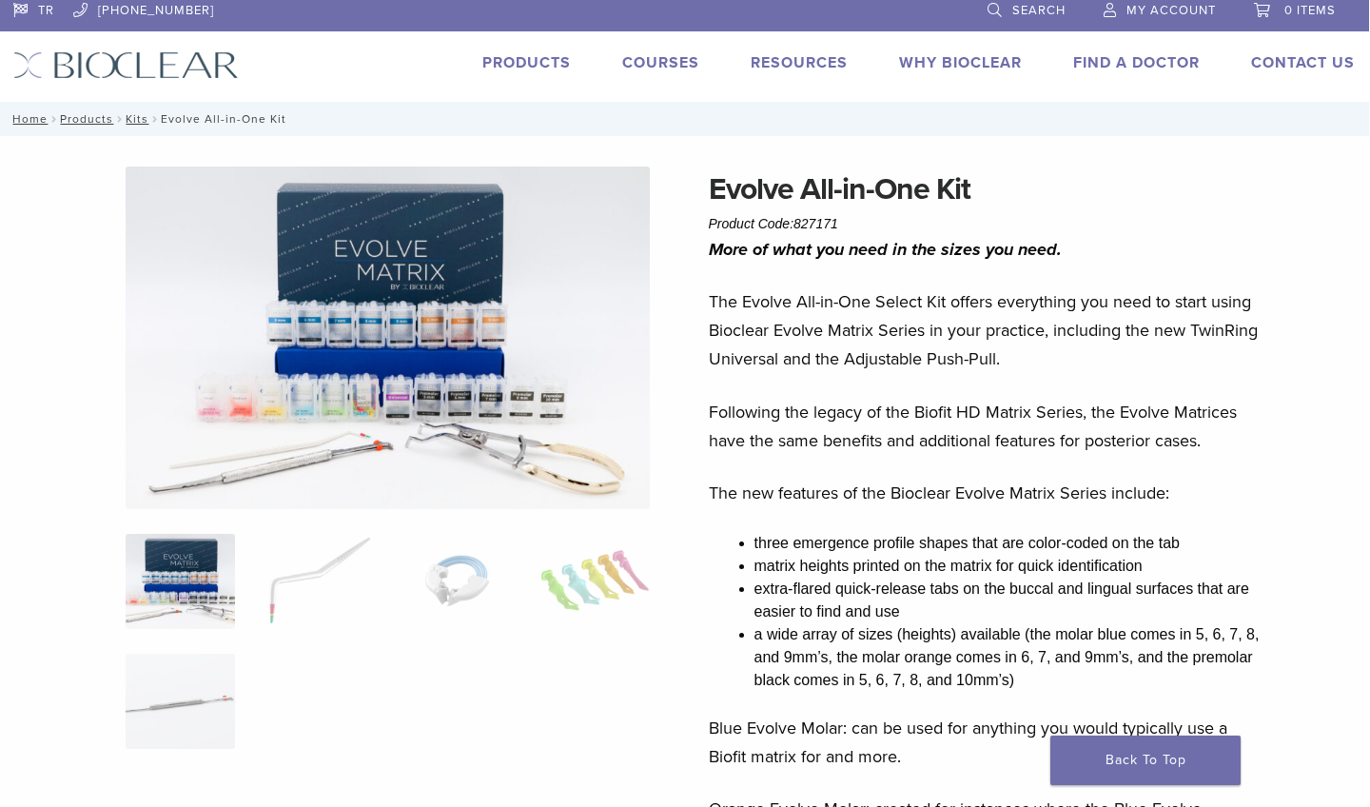
click at [381, 319] on img at bounding box center [388, 337] width 525 height 342
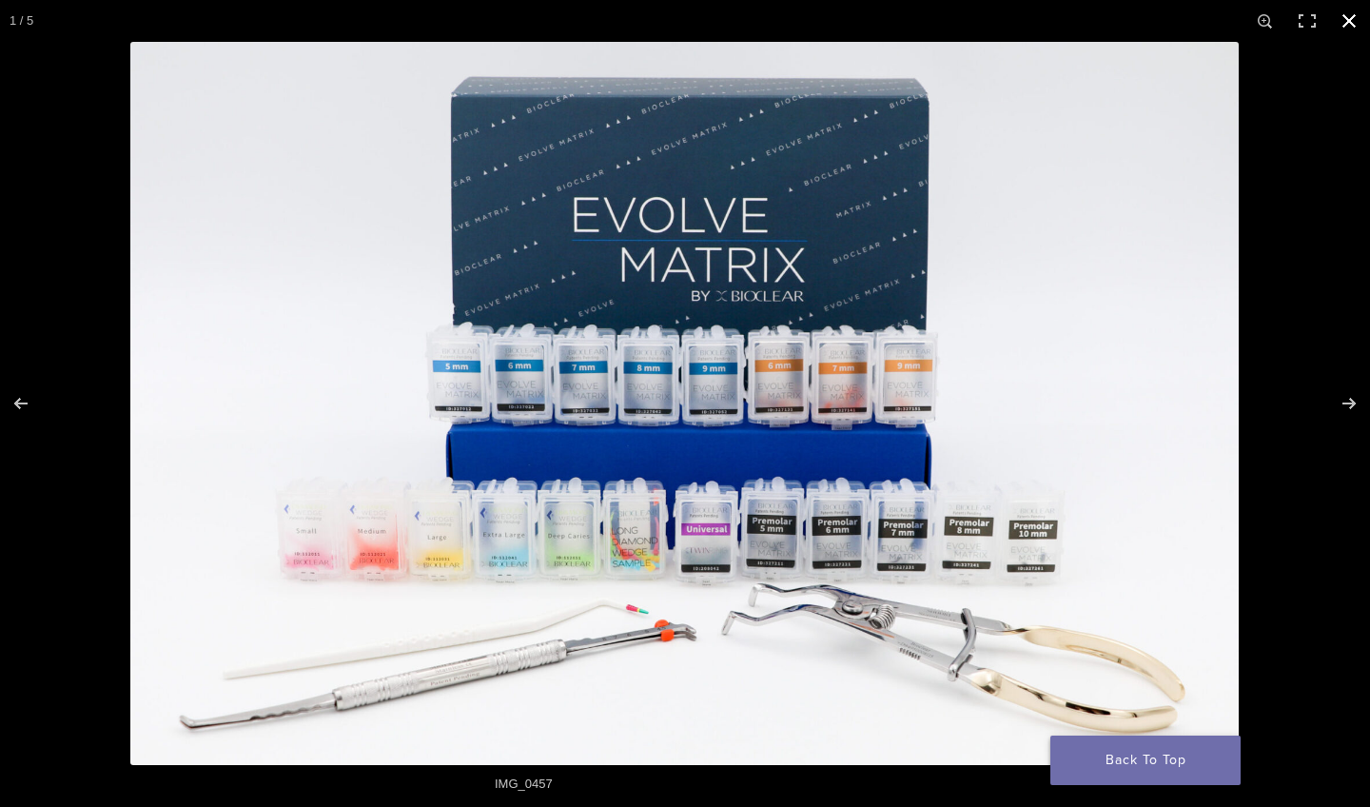
drag, startPoint x: 1200, startPoint y: 765, endPoint x: 1210, endPoint y: 781, distance: 19.3
click at [1210, 781] on link "Back To Top" at bounding box center [1145, 759] width 190 height 49
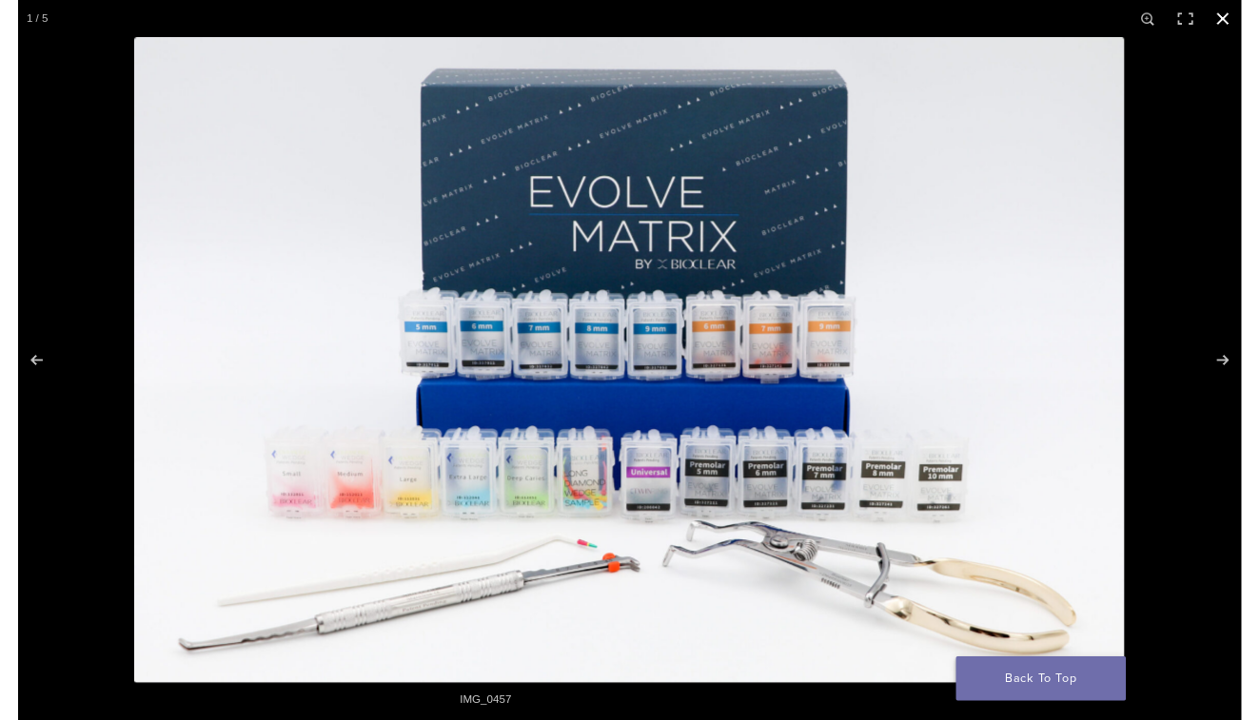
scroll to position [0, 1]
